Goal: Check status: Check status

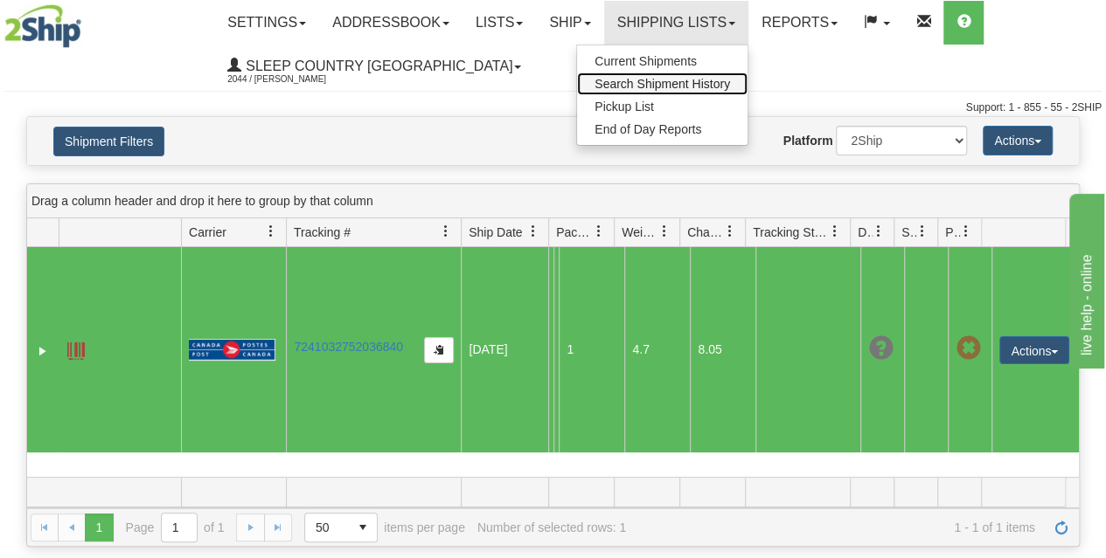
click at [663, 85] on span "Search Shipment History" at bounding box center [661, 84] width 135 height 14
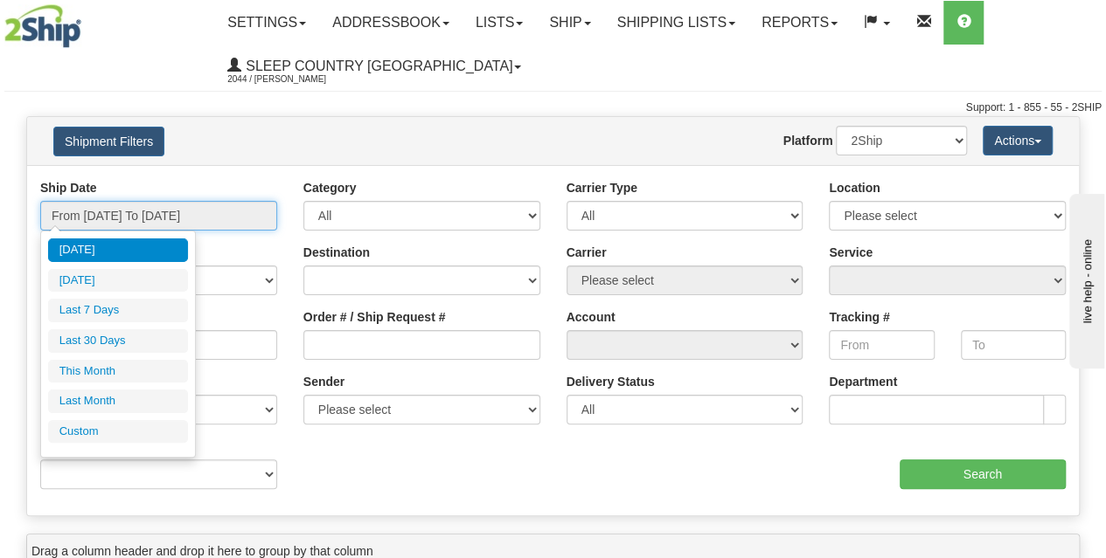
click at [177, 202] on input "From [DATE] To [DATE]" at bounding box center [158, 216] width 237 height 30
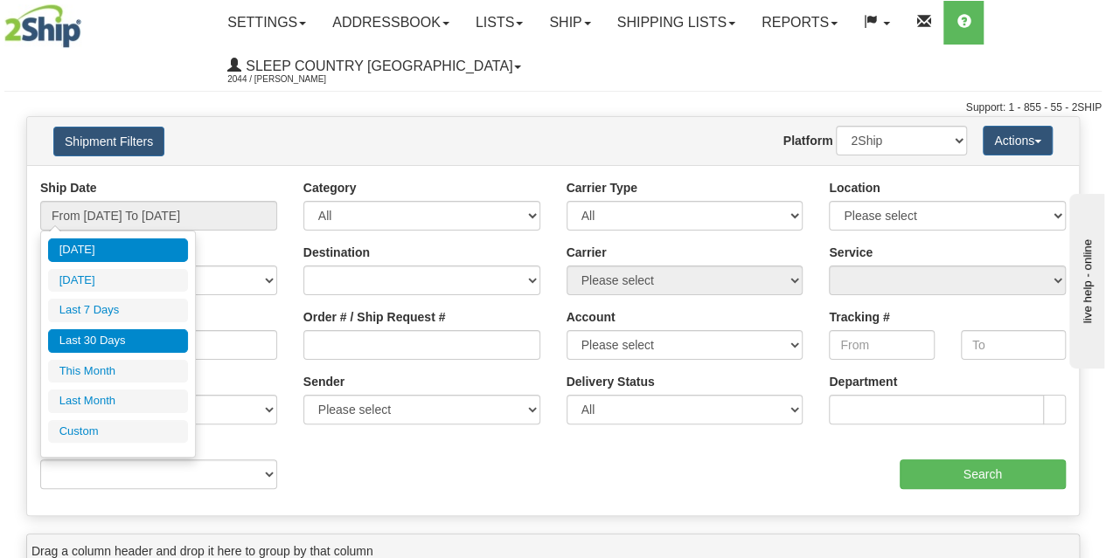
click at [146, 343] on li "Last 30 Days" at bounding box center [118, 341] width 140 height 24
type input "From [DATE] To [DATE]"
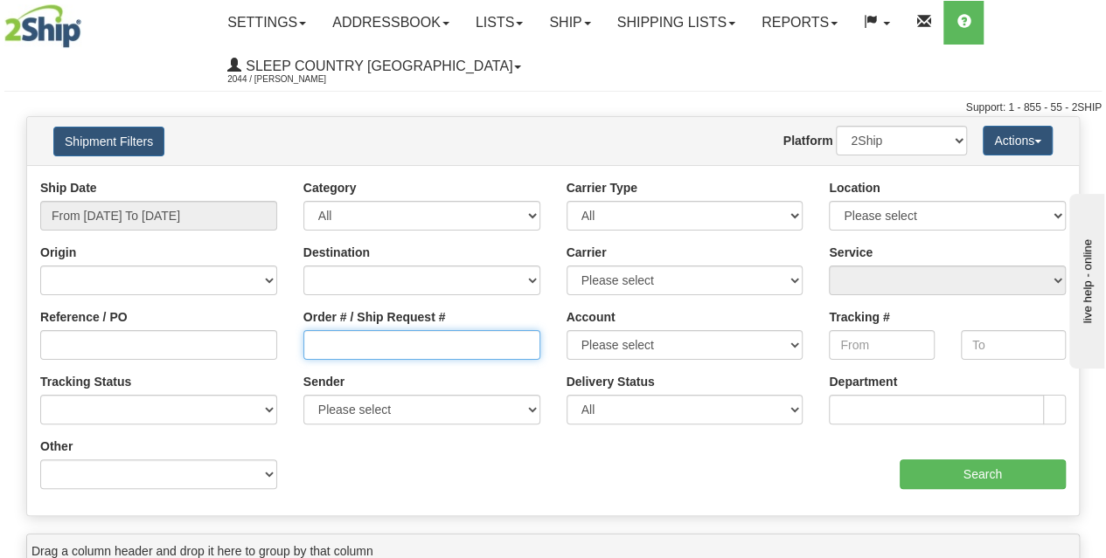
click at [372, 334] on input "Order # / Ship Request #" at bounding box center [421, 345] width 237 height 30
paste input "9002I078508"
type input "9002I078508"
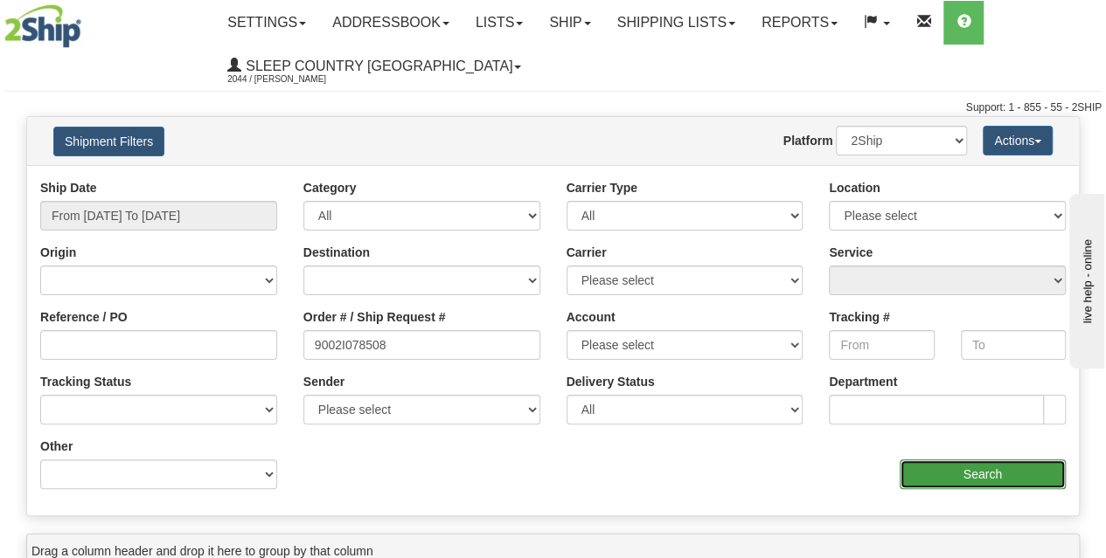
click at [935, 468] on input "Search" at bounding box center [982, 475] width 167 height 30
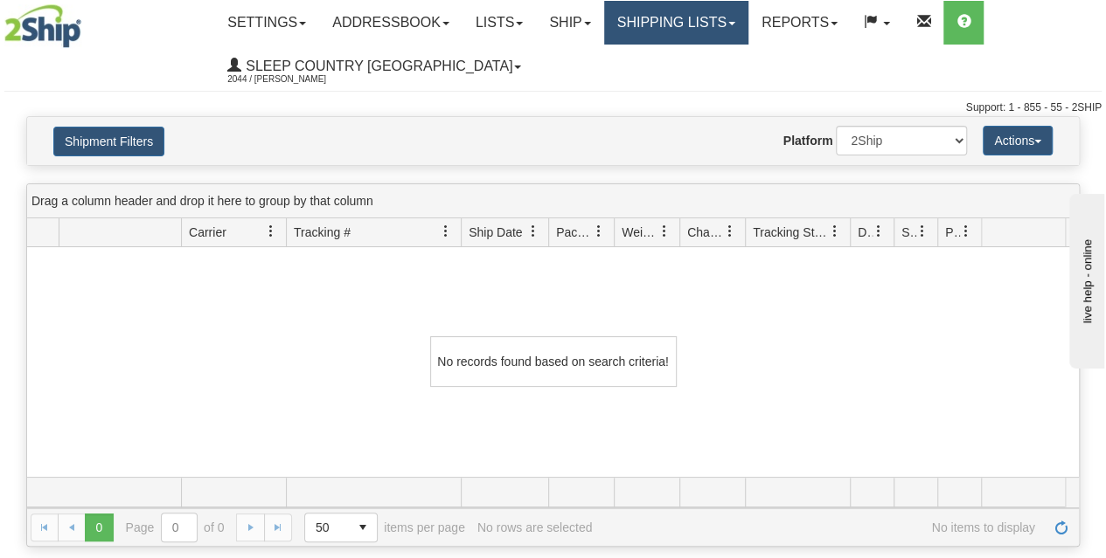
click at [687, 38] on link "Shipping lists" at bounding box center [676, 23] width 144 height 44
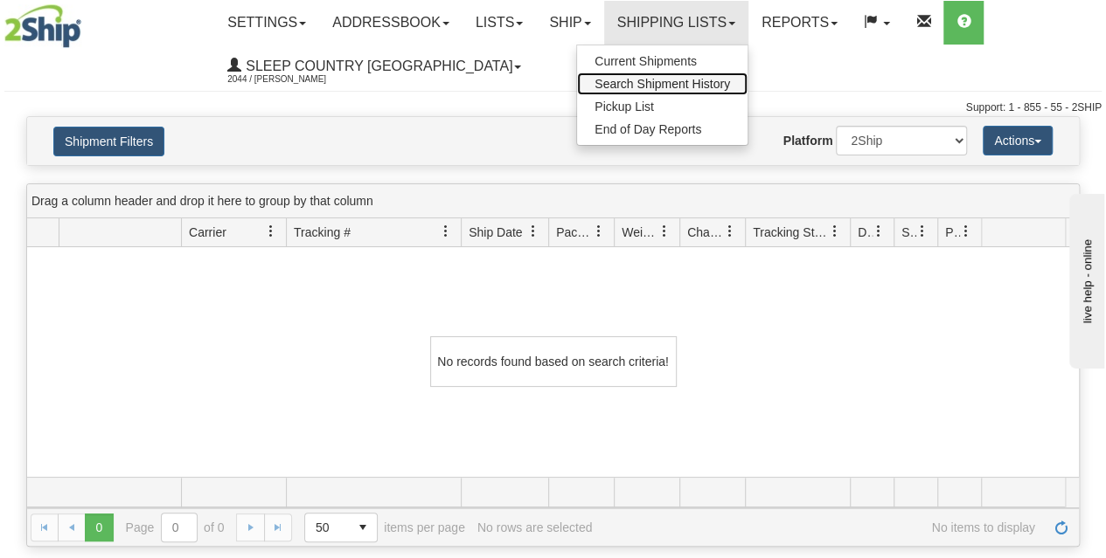
click at [636, 85] on span "Search Shipment History" at bounding box center [661, 84] width 135 height 14
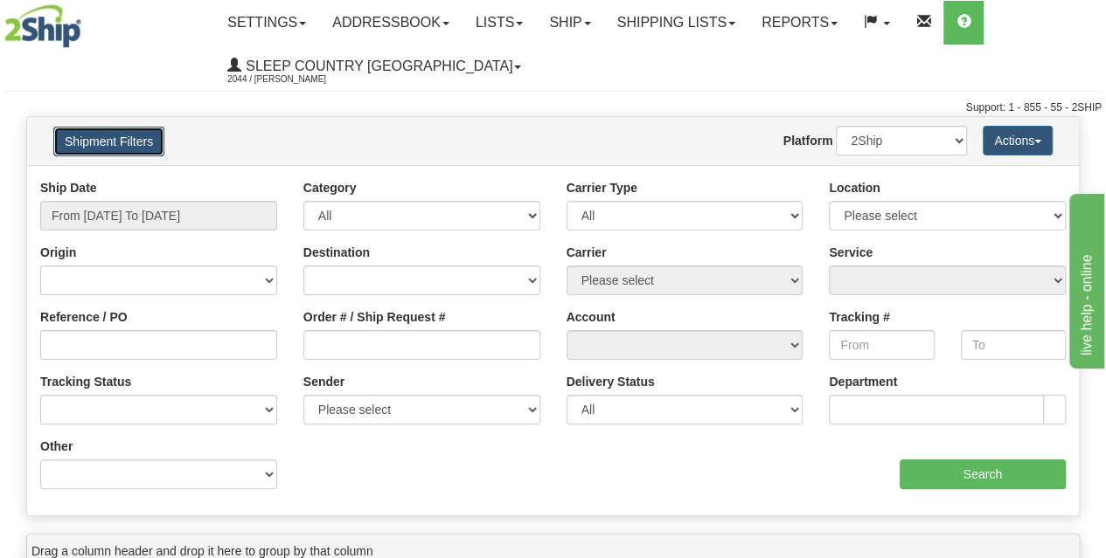
click at [138, 156] on button "Shipment Filters" at bounding box center [108, 142] width 111 height 30
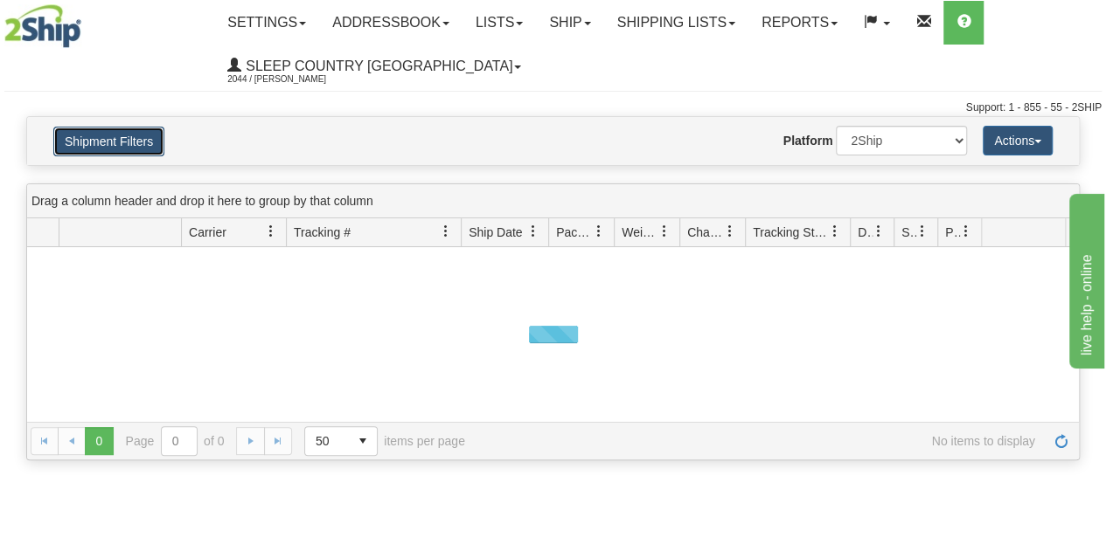
click at [141, 155] on button "Shipment Filters" at bounding box center [108, 142] width 111 height 30
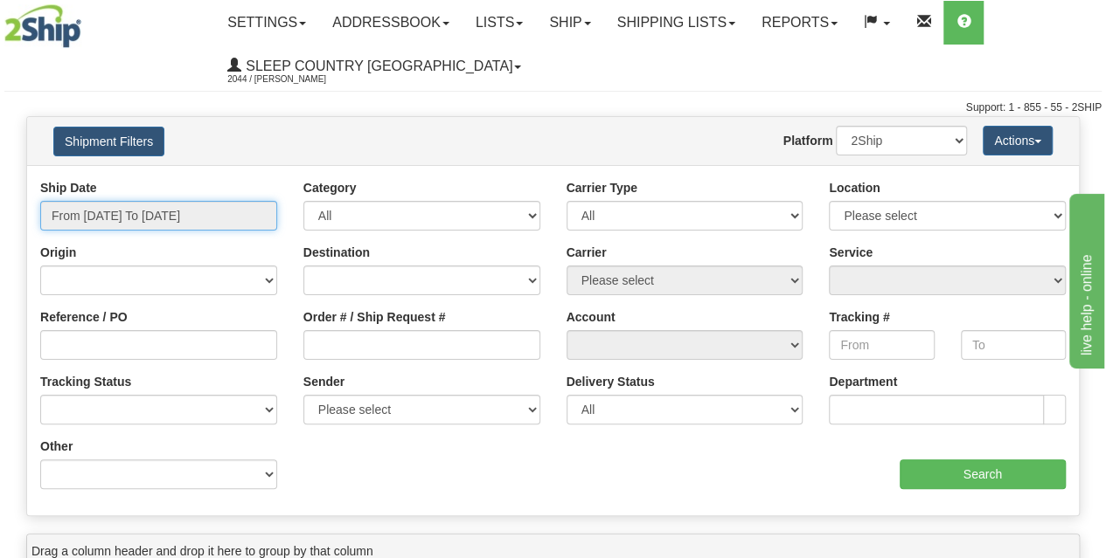
click at [171, 207] on input "From 09/08/2025 To 09/09/2025" at bounding box center [158, 216] width 237 height 30
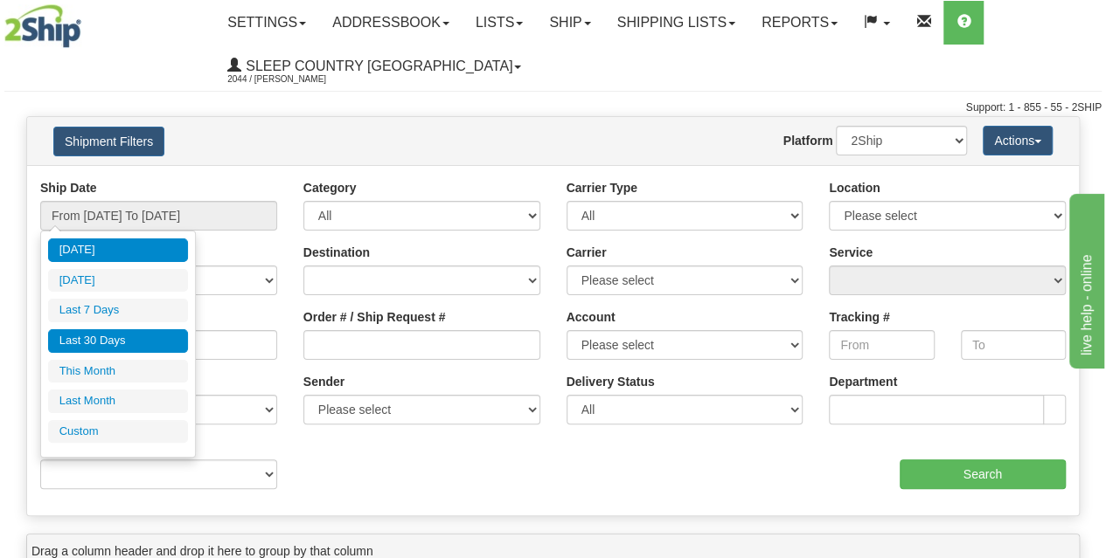
click at [141, 339] on li "Last 30 Days" at bounding box center [118, 341] width 140 height 24
type input "From [DATE] To [DATE]"
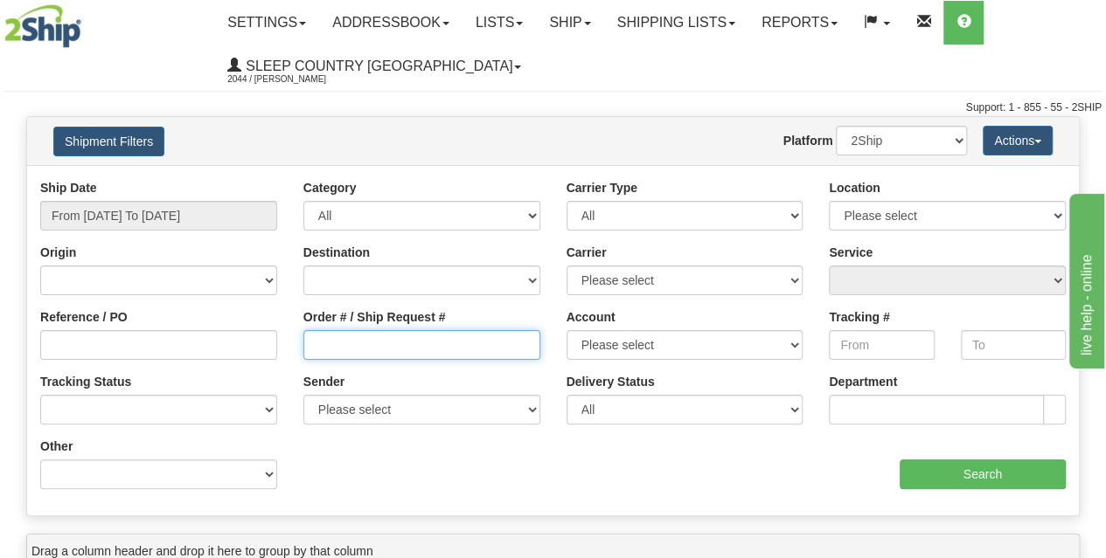
click at [329, 350] on input "Order # / Ship Request #" at bounding box center [421, 345] width 237 height 30
paste input "9002I078508"
type input "9002I078508"
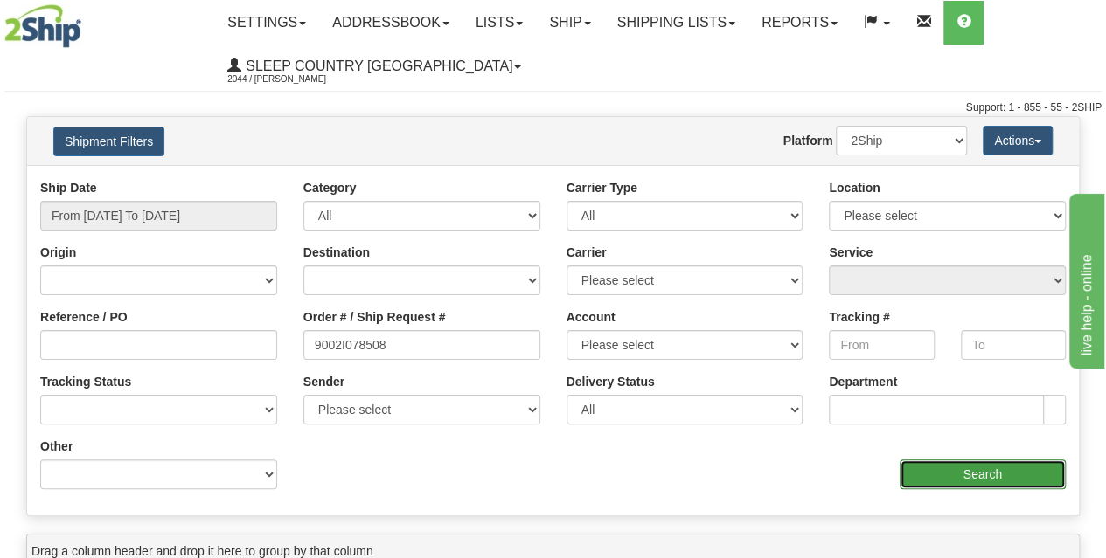
click at [963, 475] on input "Search" at bounding box center [982, 475] width 167 height 30
